Goal: Task Accomplishment & Management: Use online tool/utility

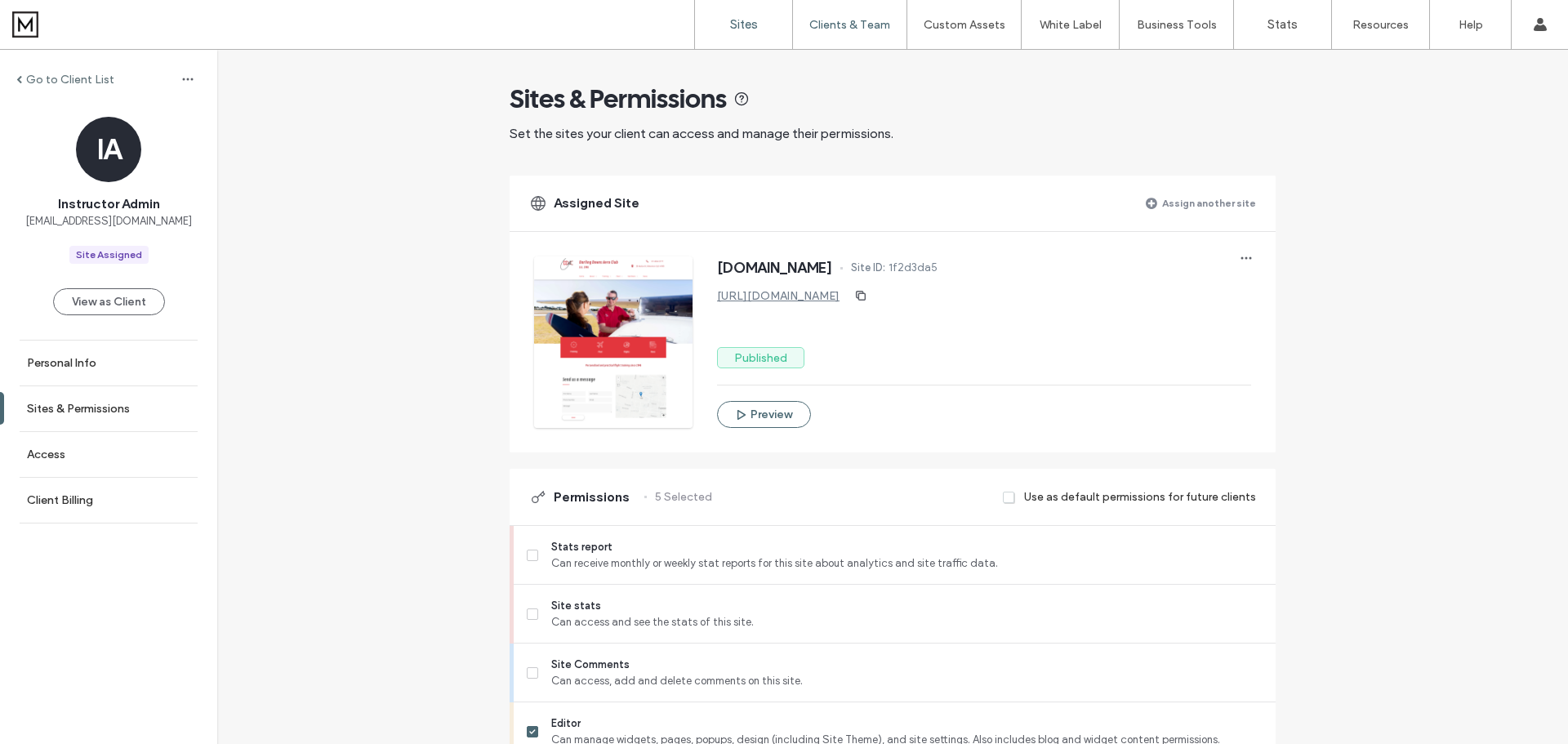
click at [749, 20] on label "Sites" at bounding box center [743, 25] width 28 height 15
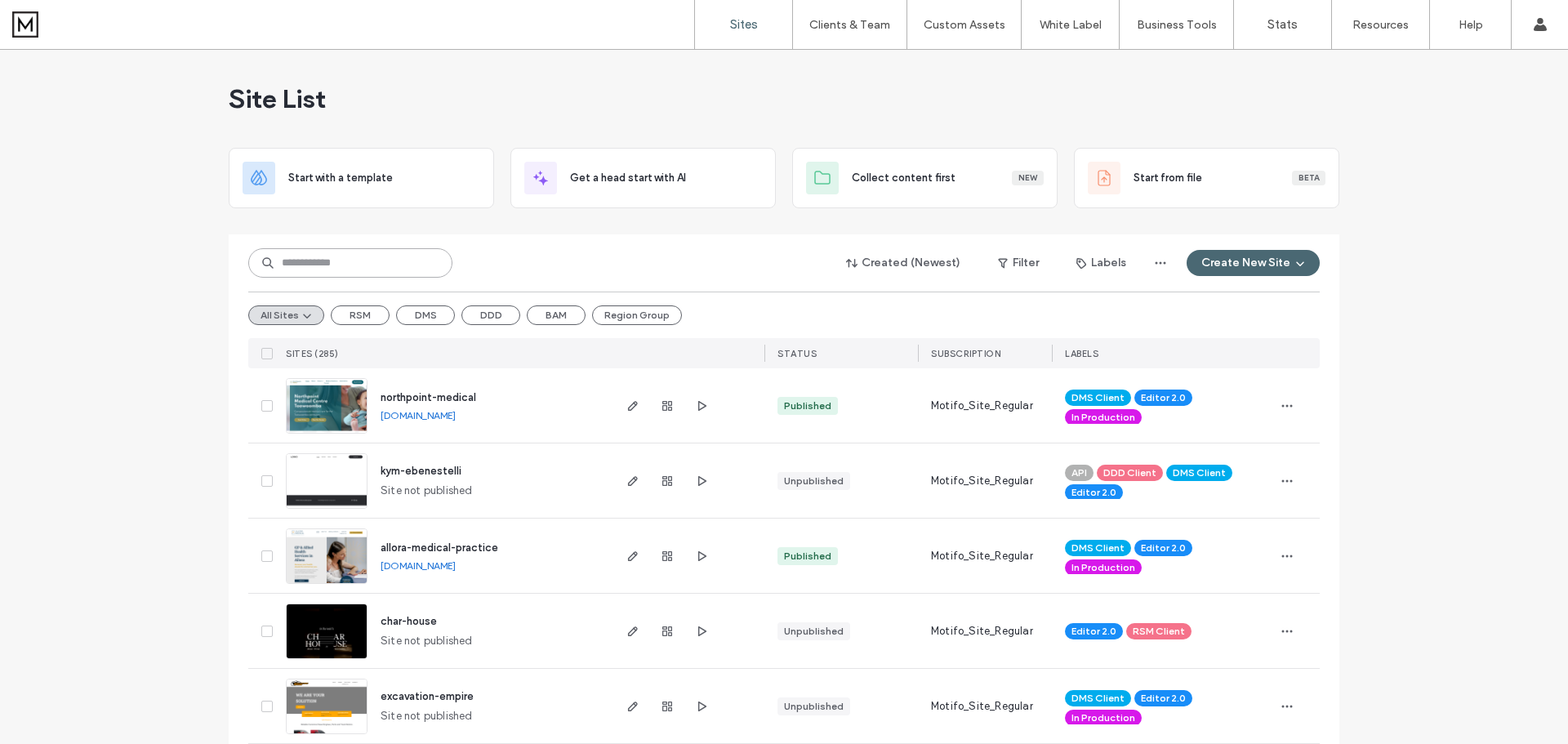
click at [389, 263] on input at bounding box center [350, 262] width 204 height 29
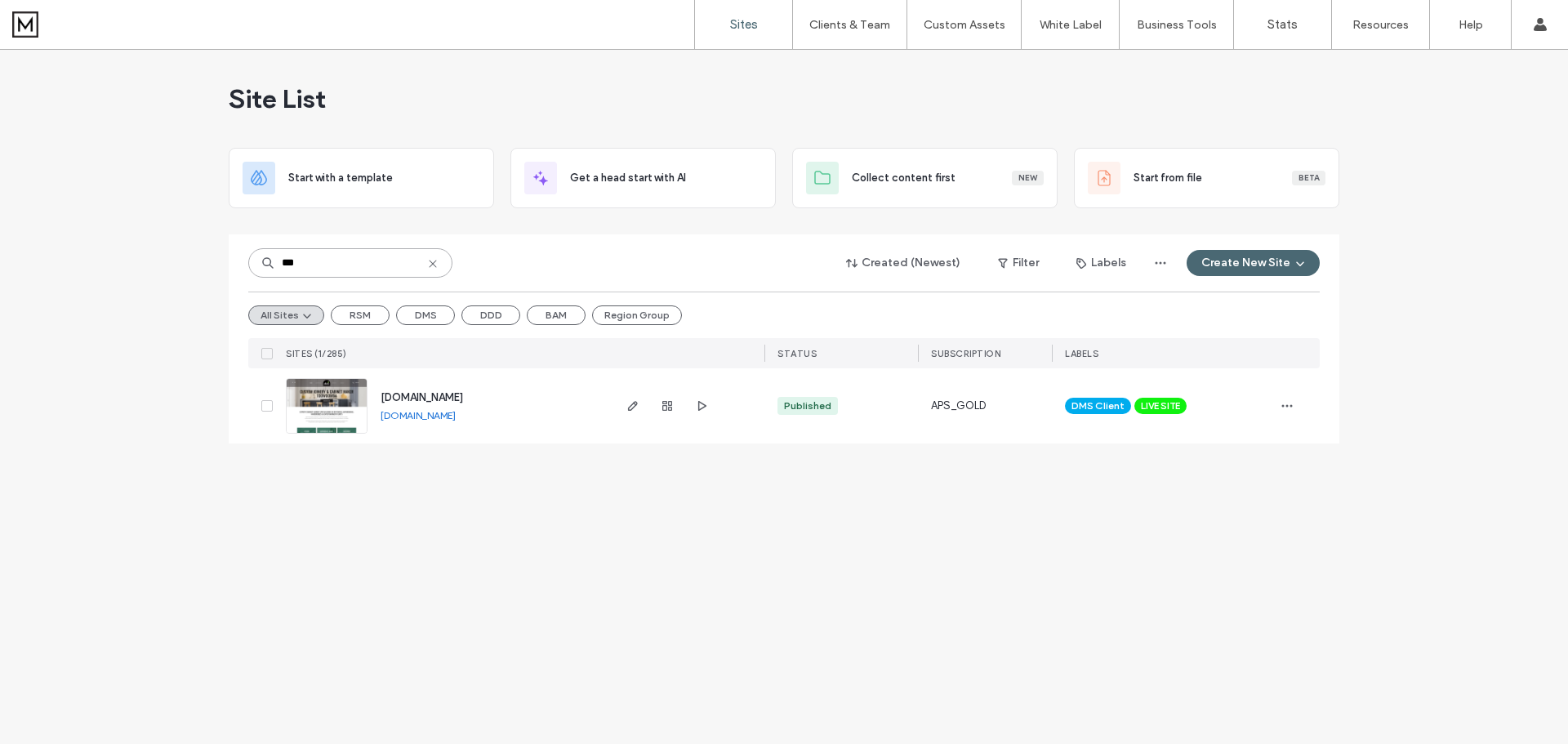
type input "***"
click at [1286, 404] on icon "button" at bounding box center [1287, 406] width 13 height 13
click at [1210, 580] on span "Site Dashboard" at bounding box center [1223, 583] width 76 height 17
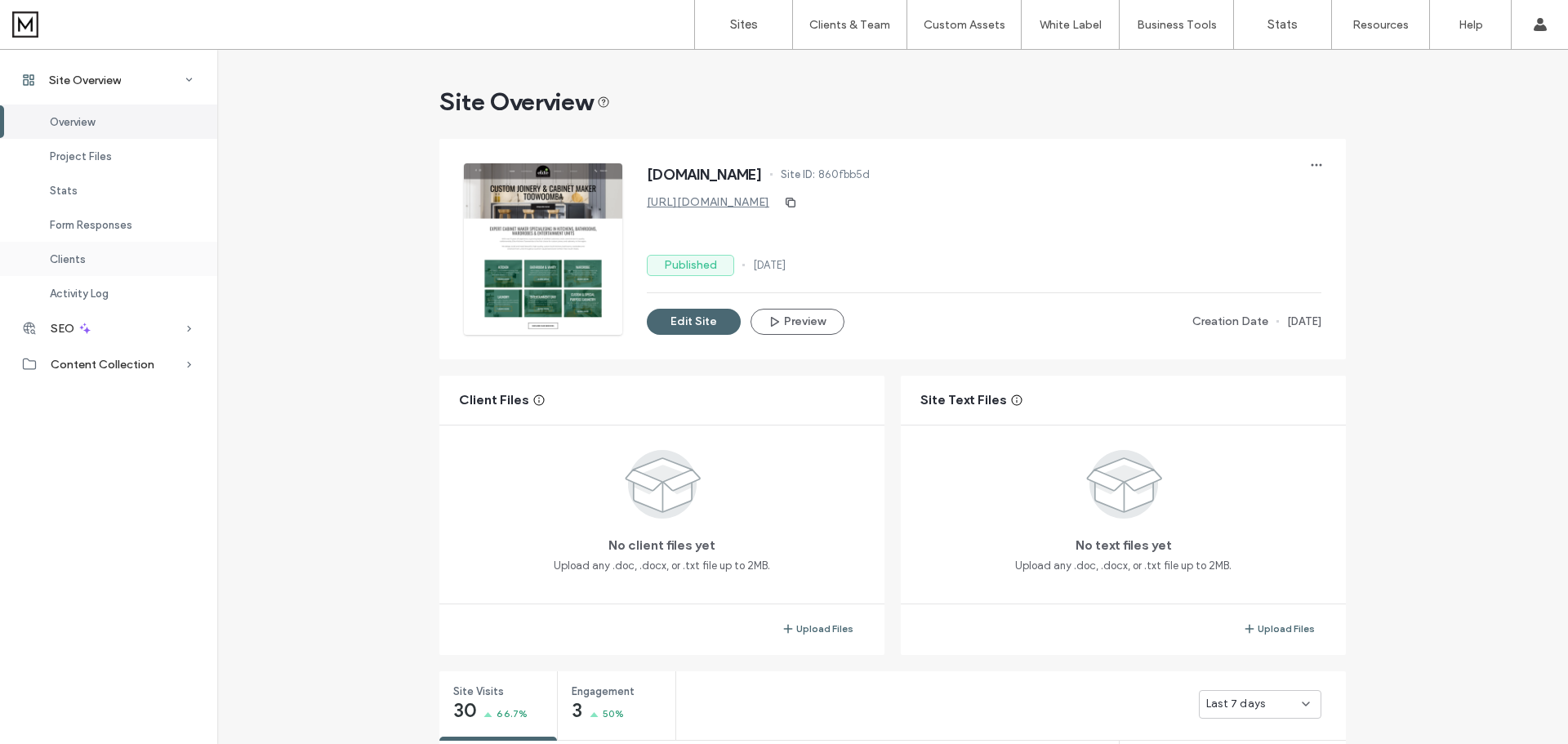
click at [98, 256] on div "Clients" at bounding box center [109, 258] width 217 height 34
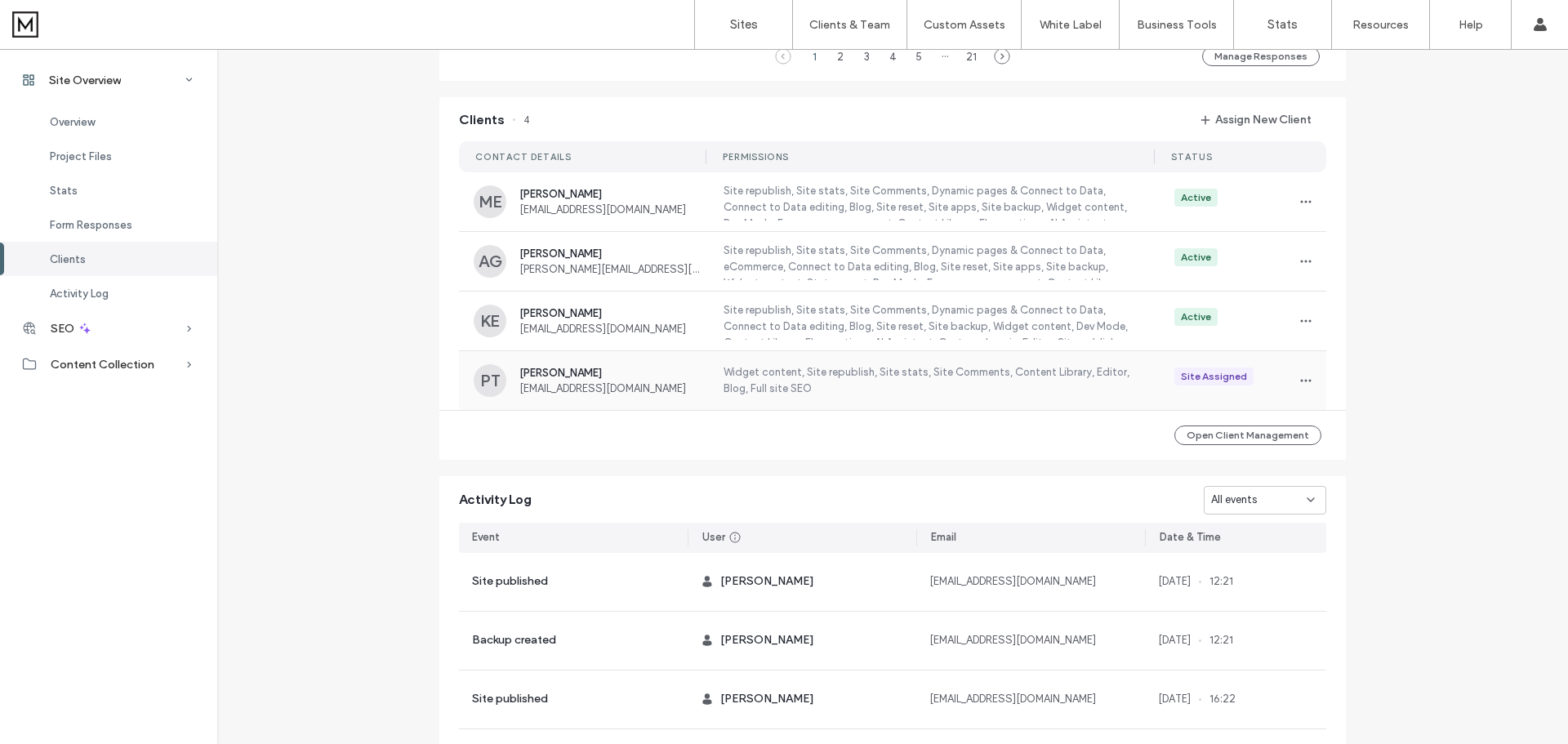
scroll to position [1489, 0]
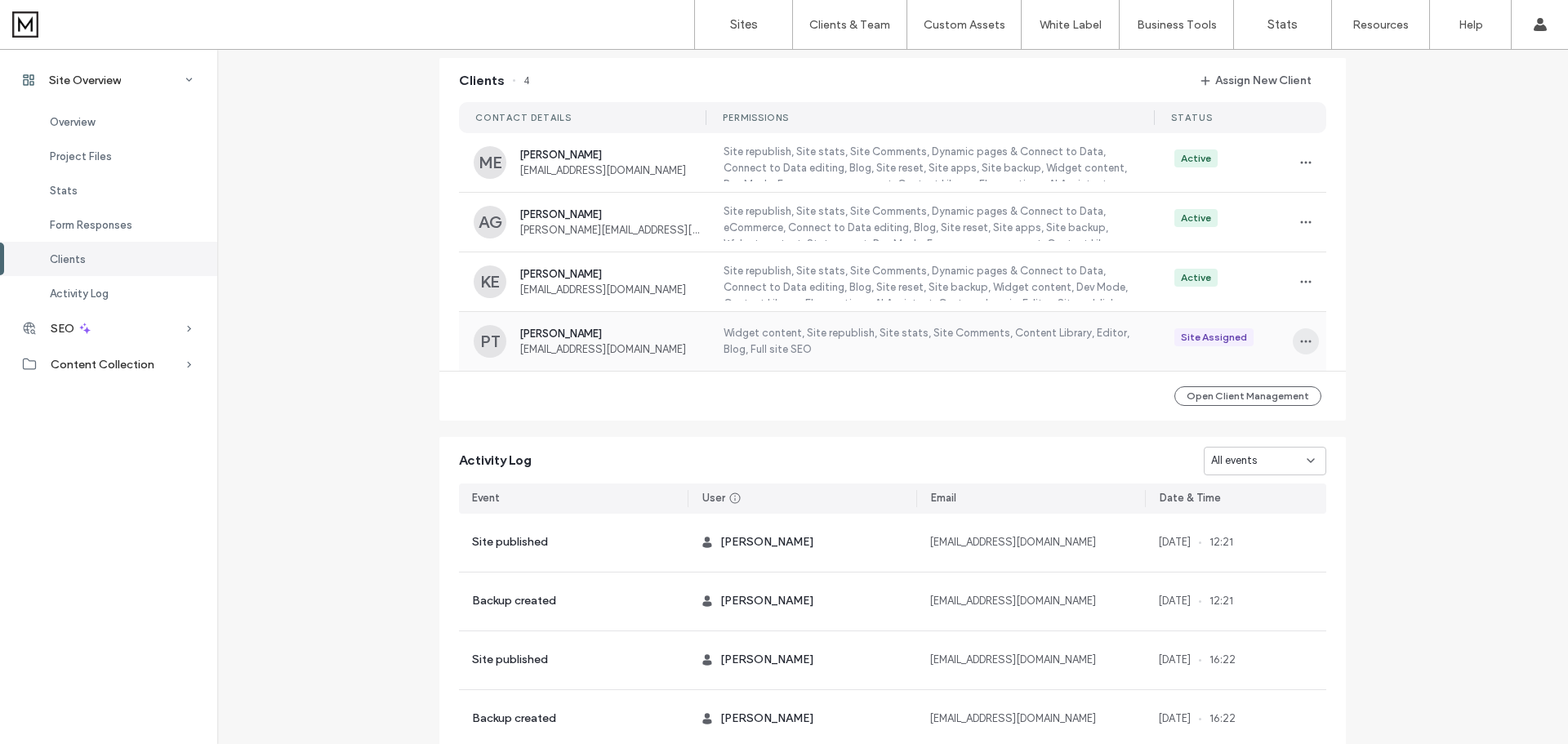
click at [1303, 338] on icon "button" at bounding box center [1306, 342] width 13 height 13
click at [1374, 441] on span "View as Client" at bounding box center [1354, 446] width 68 height 17
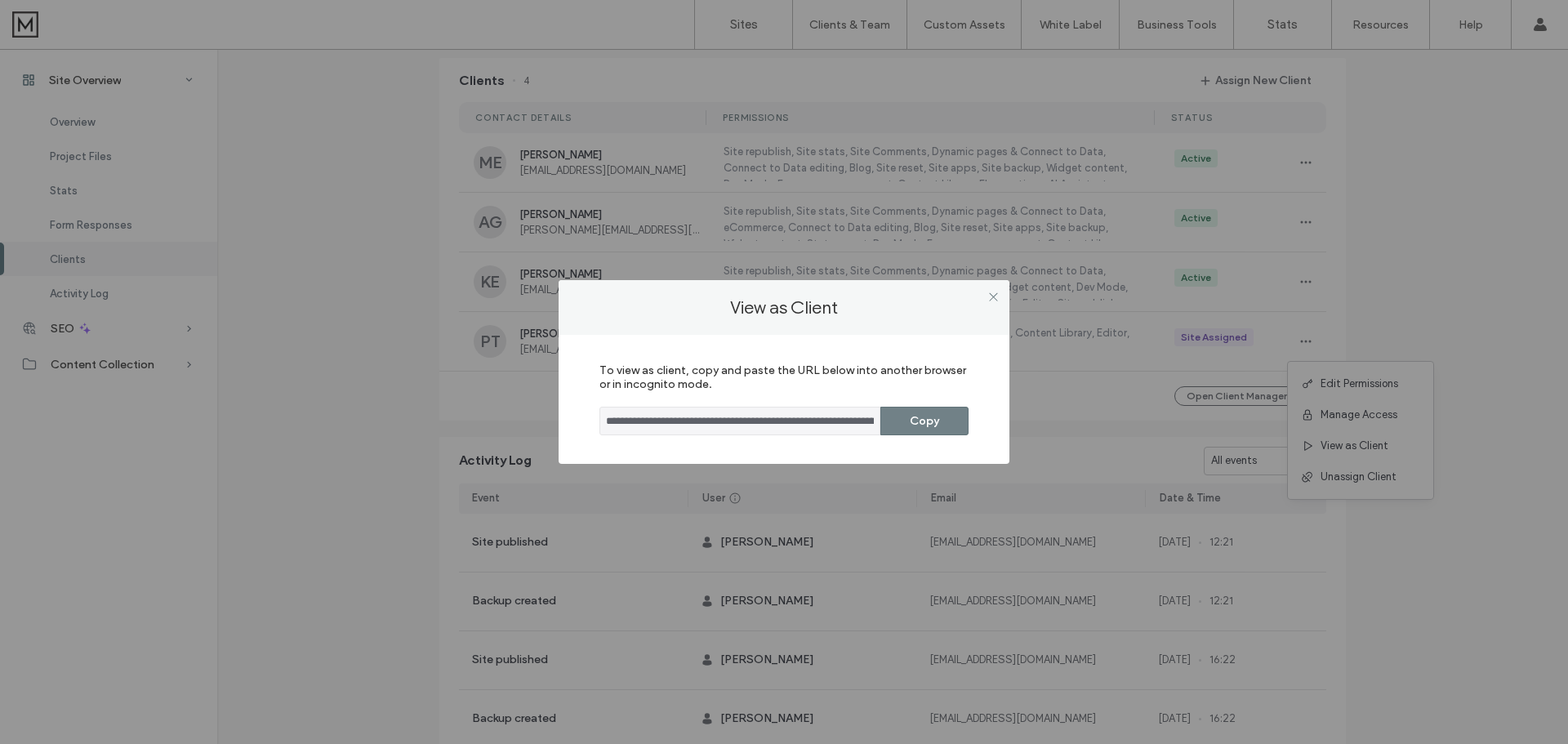
click at [934, 421] on button "Copy" at bounding box center [924, 421] width 89 height 28
